Goal: Navigation & Orientation: Find specific page/section

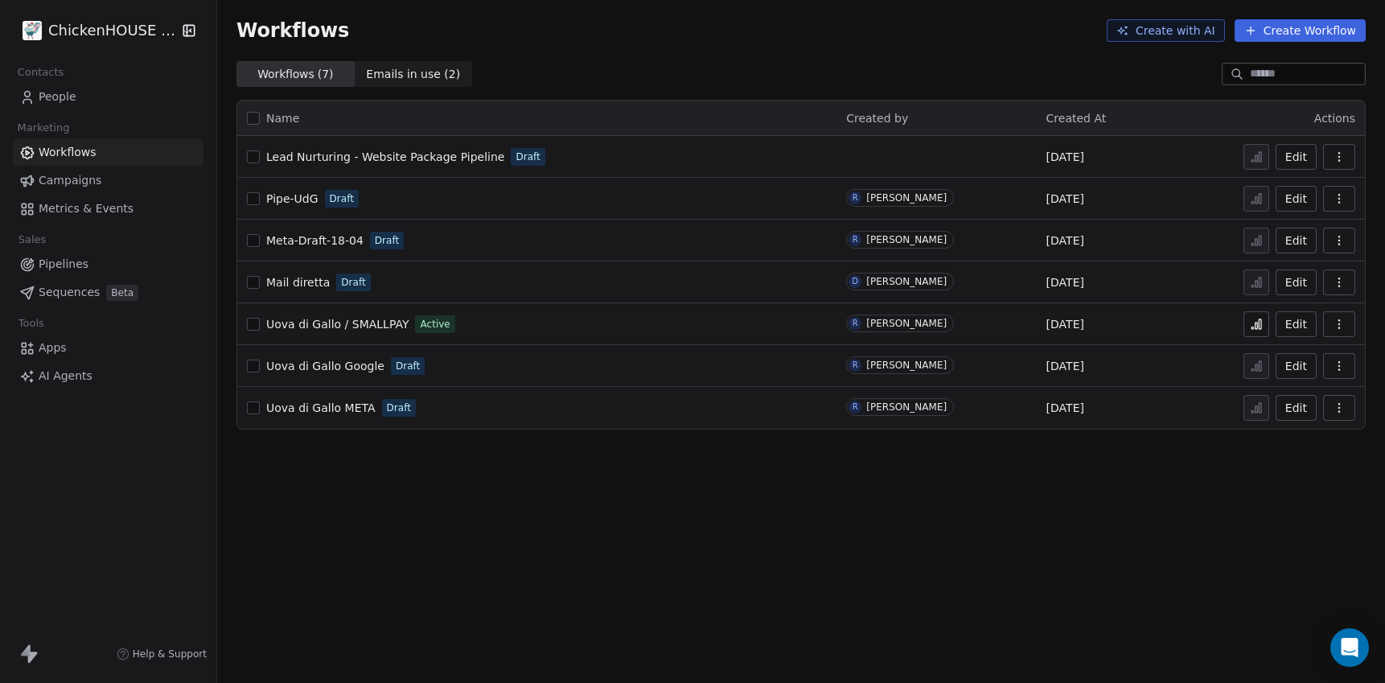
click at [323, 158] on span "Lead Nurturing - Website Package Pipeline" at bounding box center [385, 156] width 238 height 13
click at [284, 191] on link "Pipe-UdG" at bounding box center [292, 199] width 52 height 16
click at [88, 178] on span "Campaigns" at bounding box center [70, 180] width 63 height 17
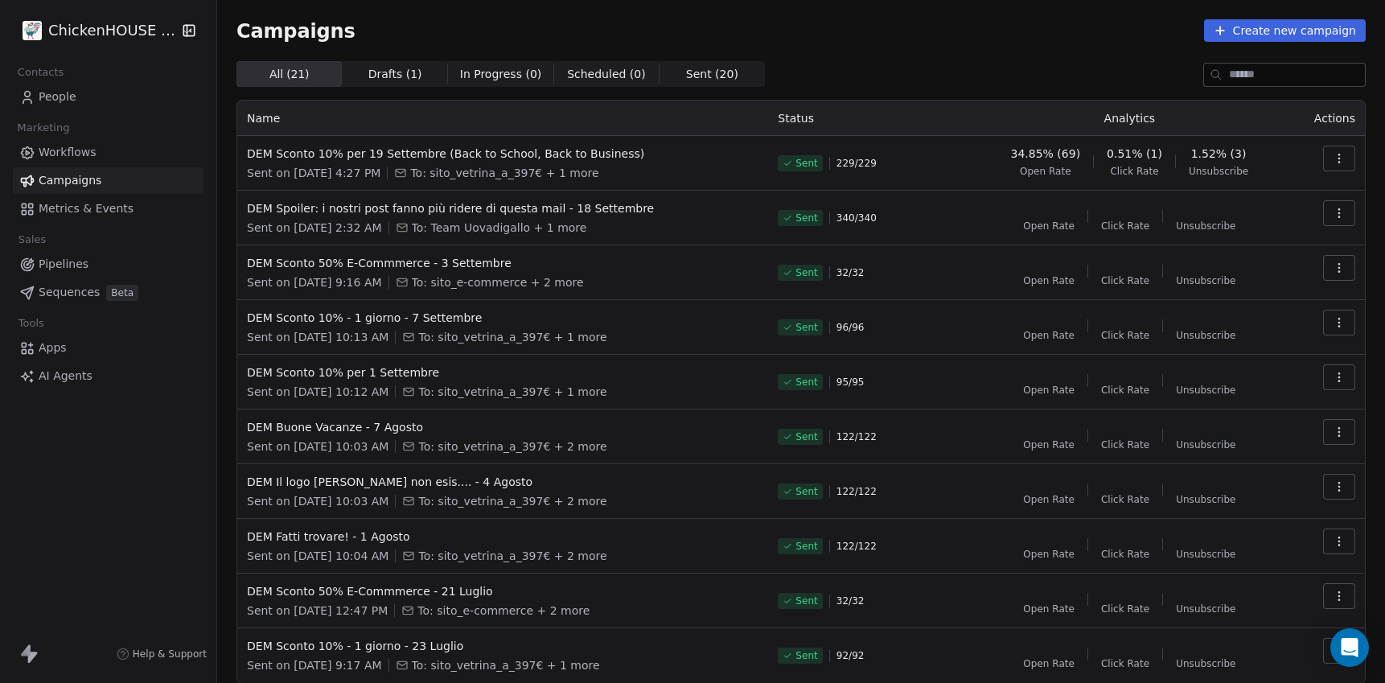
click at [77, 154] on span "Workflows" at bounding box center [68, 152] width 58 height 17
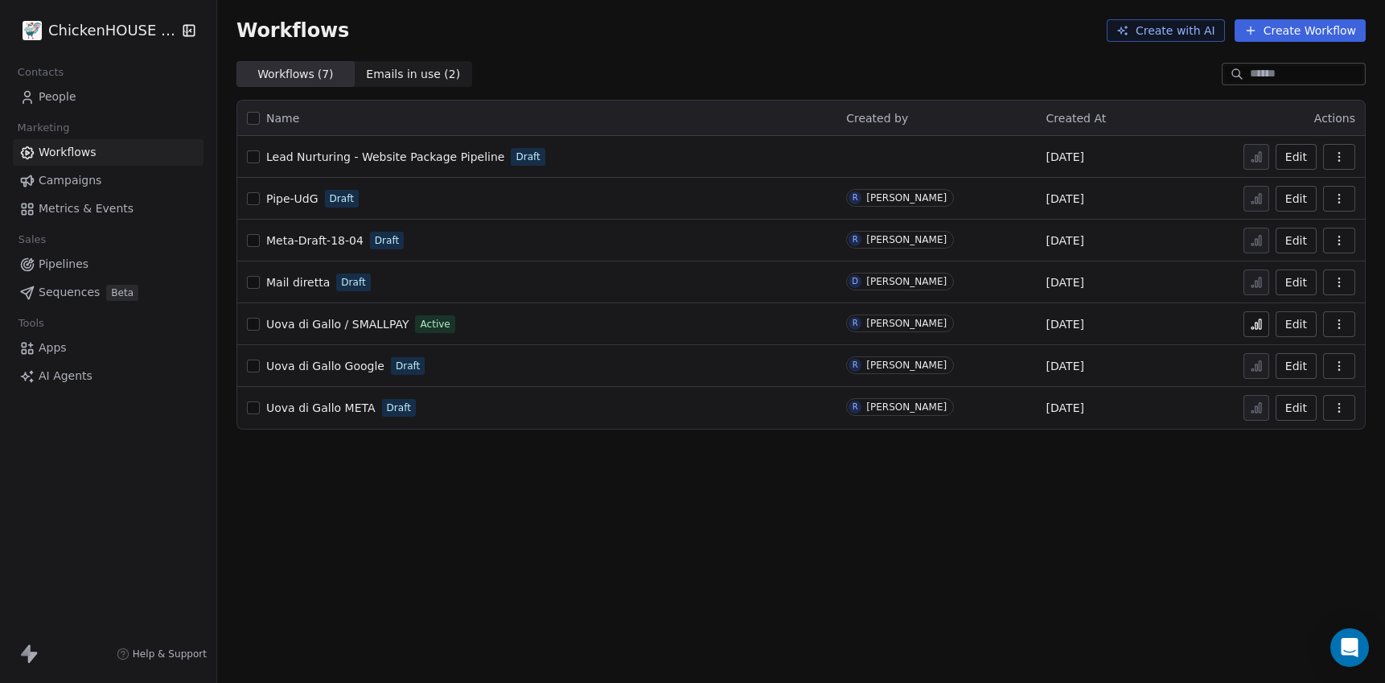
click at [540, 78] on div "Workflows ( 7 ) Workflows ( 7 ) Emails in use ( 2 ) Emails in use ( 2 )" at bounding box center [801, 74] width 1168 height 26
click at [321, 153] on span "Lead Nurturing - Website Package Pipeline" at bounding box center [385, 156] width 238 height 13
